Goal: Complete application form: Complete application form

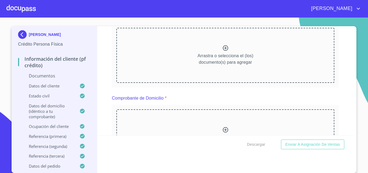
scroll to position [81, 0]
click at [170, 62] on div "Arrastra o selecciona el (los) documento(s) para agregar" at bounding box center [225, 54] width 218 height 55
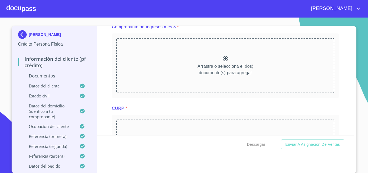
scroll to position [431, 0]
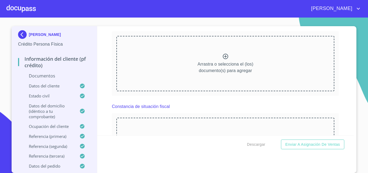
scroll to position [646, 0]
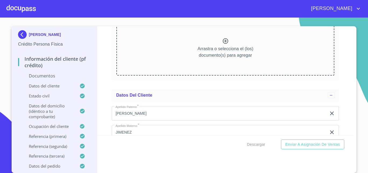
scroll to position [889, 0]
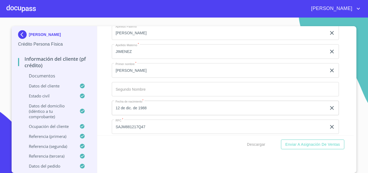
scroll to position [1104, 0]
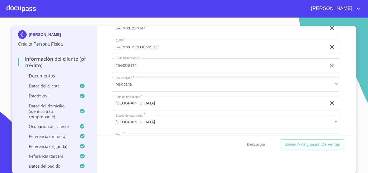
scroll to position [1589, 0]
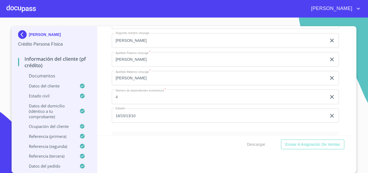
drag, startPoint x: 120, startPoint y: 118, endPoint x: 69, endPoint y: 116, distance: 50.4
click at [69, 116] on div "[PERSON_NAME] Persona Física Información del cliente (PF crédito) Documentos Da…" at bounding box center [183, 99] width 342 height 147
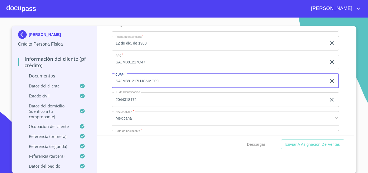
scroll to position [1374, 0]
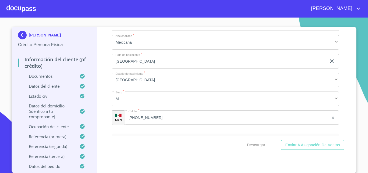
scroll to position [1589, 0]
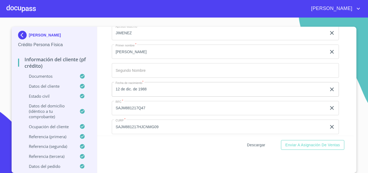
click at [261, 149] on button "Descargar" at bounding box center [256, 145] width 23 height 10
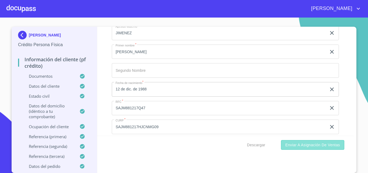
click at [309, 146] on span "Enviar a Asignación de Ventas" at bounding box center [312, 144] width 55 height 7
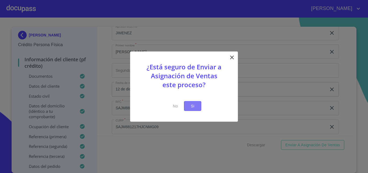
click at [189, 107] on span "Si" at bounding box center [192, 105] width 9 height 7
